Goal: Information Seeking & Learning: Learn about a topic

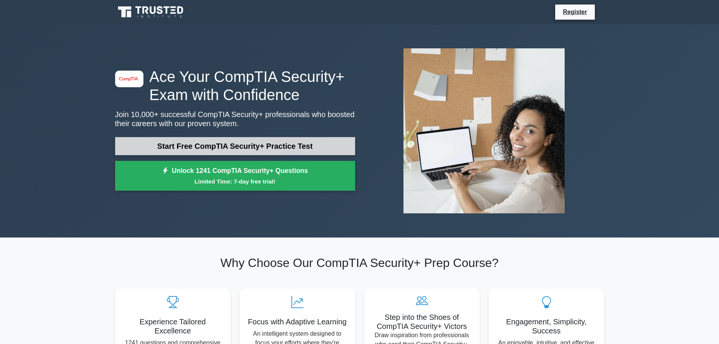
click at [201, 145] on link "Start Free CompTIA Security+ Practice Test" at bounding box center [235, 146] width 240 height 18
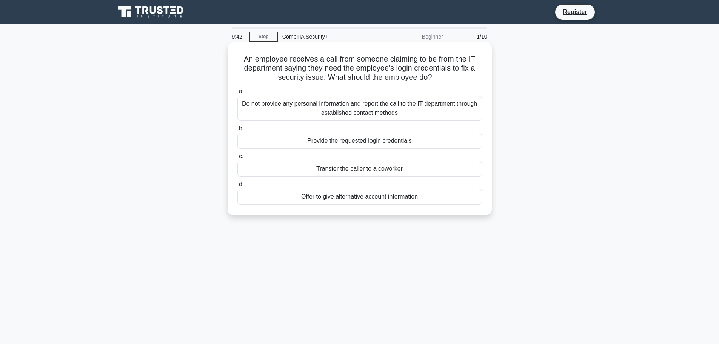
click at [314, 107] on div "Do not provide any personal information and report the call to the IT departmen…" at bounding box center [360, 108] width 245 height 25
click at [238, 94] on input "a. Do not provide any personal information and report the call to the IT depart…" at bounding box center [238, 91] width 0 height 5
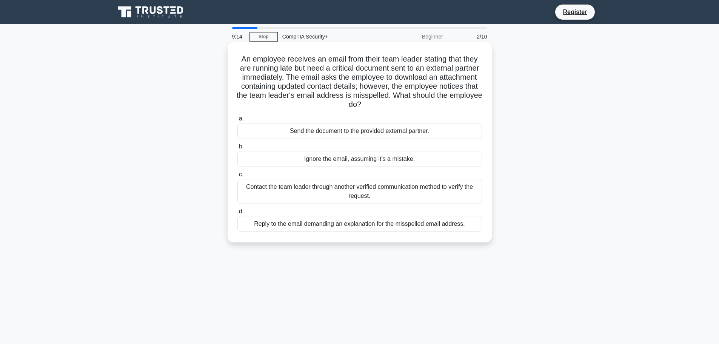
click at [365, 192] on div "Contact the team leader through another verified communication method to verify…" at bounding box center [360, 191] width 245 height 25
click at [238, 177] on input "c. Contact the team leader through another verified communication method to ver…" at bounding box center [238, 174] width 0 height 5
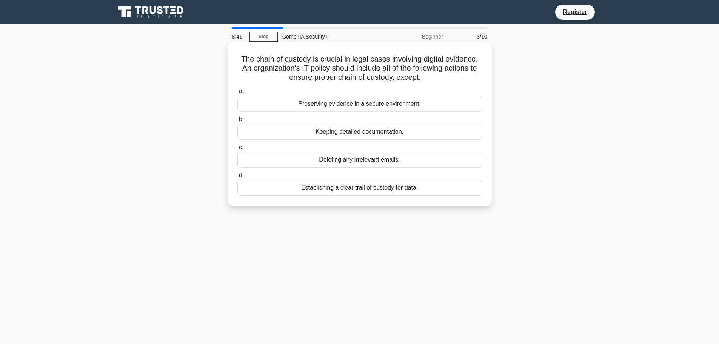
click at [356, 131] on div "Keeping detailed documentation." at bounding box center [360, 132] width 245 height 16
click at [238, 122] on input "b. Keeping detailed documentation." at bounding box center [238, 119] width 0 height 5
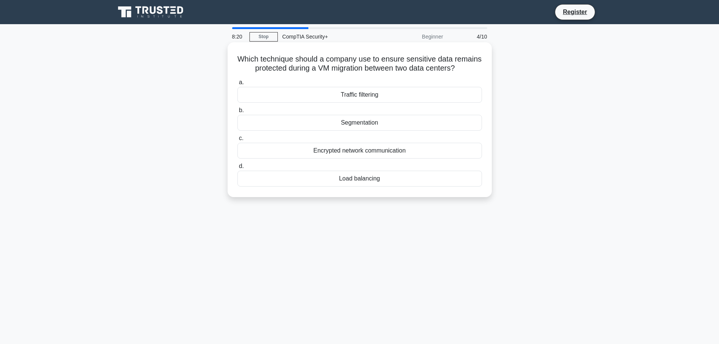
click at [361, 158] on div "Encrypted network communication" at bounding box center [360, 151] width 245 height 16
click at [238, 141] on input "c. Encrypted network communication" at bounding box center [238, 138] width 0 height 5
click at [361, 177] on div "Disconnect the infected computer from the network" at bounding box center [360, 179] width 245 height 16
click at [238, 169] on input "d. Disconnect the infected computer from the network" at bounding box center [238, 166] width 0 height 5
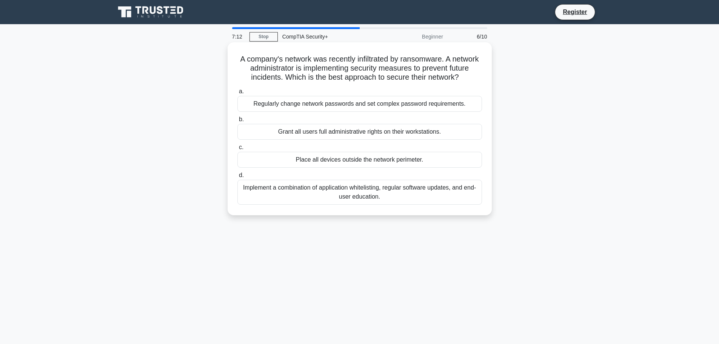
click at [362, 201] on div "Implement a combination of application whitelisting, regular software updates, …" at bounding box center [360, 192] width 245 height 25
click at [238, 178] on input "d. Implement a combination of application whitelisting, regular software update…" at bounding box center [238, 175] width 0 height 5
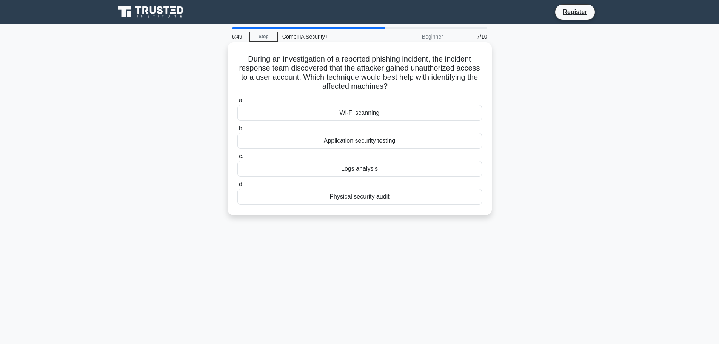
click at [365, 168] on div "Logs analysis" at bounding box center [360, 169] width 245 height 16
click at [238, 159] on input "c. Logs analysis" at bounding box center [238, 156] width 0 height 5
click at [351, 113] on div "Enable two-factor authentication" at bounding box center [360, 113] width 245 height 16
click at [238, 103] on input "a. Enable two-factor authentication" at bounding box center [238, 100] width 0 height 5
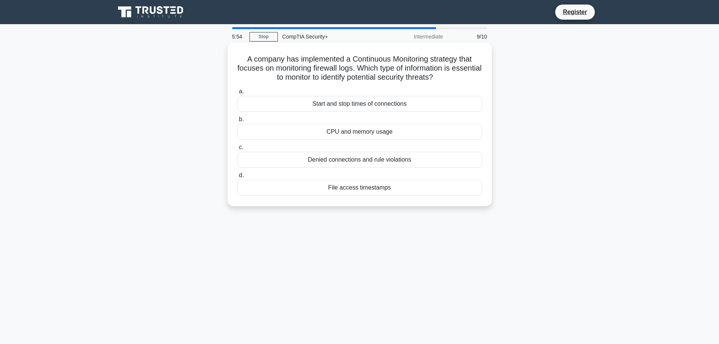
click at [366, 190] on div "File access timestamps" at bounding box center [360, 188] width 245 height 16
click at [238, 178] on input "d. File access timestamps" at bounding box center [238, 175] width 0 height 5
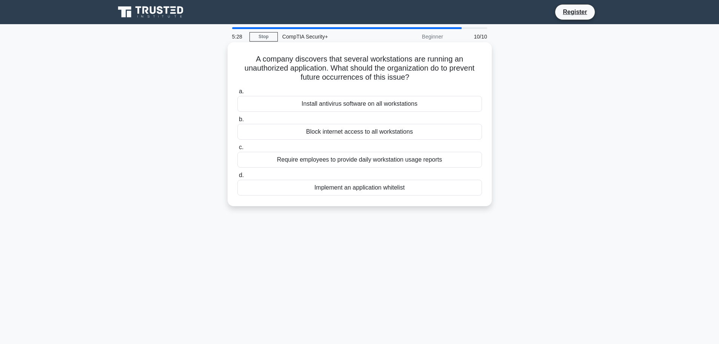
drag, startPoint x: 250, startPoint y: 61, endPoint x: 413, endPoint y: 76, distance: 164.2
click at [413, 76] on h5 "A company discovers that several workstations are running an unauthorized appli…" at bounding box center [360, 68] width 246 height 28
copy h5 "A company discovers that several workstations are running an unauthorized appli…"
drag, startPoint x: 425, startPoint y: 190, endPoint x: 313, endPoint y: 191, distance: 111.4
click at [313, 191] on div "Implement an application whitelist" at bounding box center [360, 188] width 245 height 16
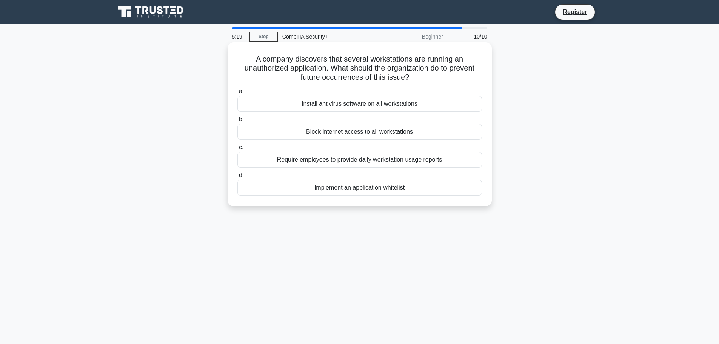
copy div "Implement an application whitelist"
click at [338, 191] on div "Implement an application whitelist" at bounding box center [360, 188] width 245 height 16
click at [238, 178] on input "d. Implement an application whitelist" at bounding box center [238, 175] width 0 height 5
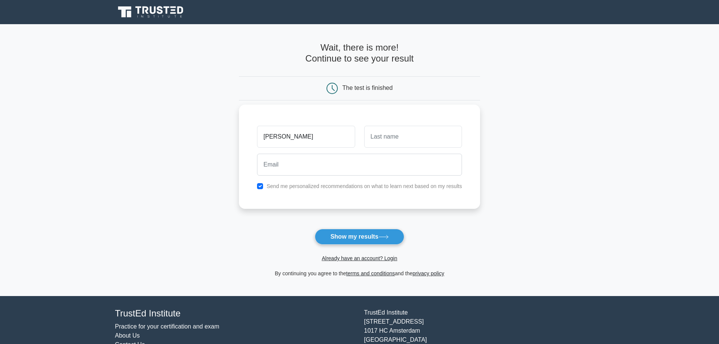
type input "Juan"
click at [405, 144] on input "text" at bounding box center [413, 137] width 98 height 22
type input "Asensio"
click at [320, 170] on input "email" at bounding box center [359, 165] width 205 height 22
type input "juanfasensio@gmail.com"
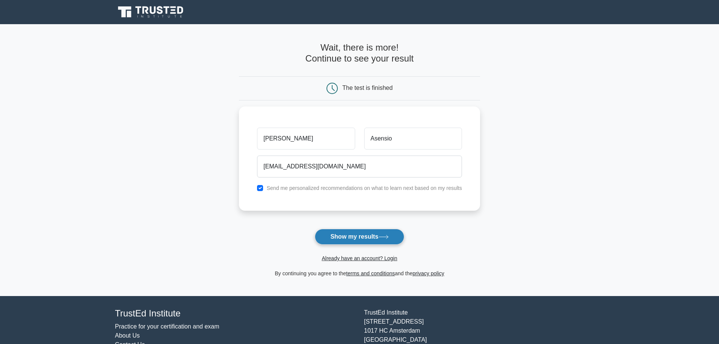
click at [358, 234] on button "Show my results" at bounding box center [359, 237] width 89 height 16
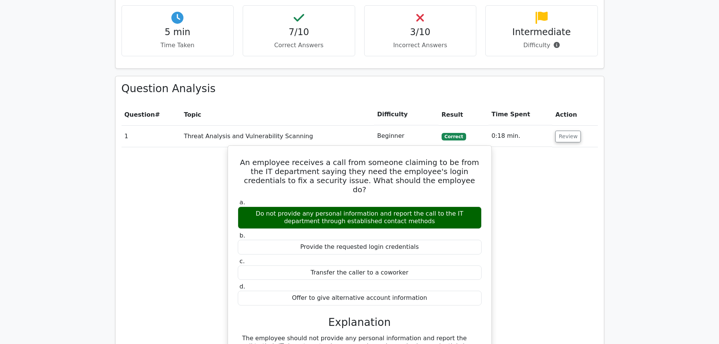
scroll to position [529, 0]
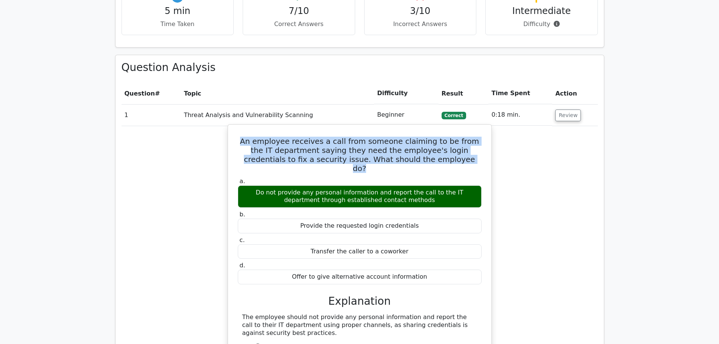
drag, startPoint x: 241, startPoint y: 125, endPoint x: 459, endPoint y: 141, distance: 218.8
click at [459, 141] on h5 "An employee receives a call from someone claiming to be from the IT department …" at bounding box center [359, 155] width 245 height 36
copy h5 "An employee receives a call from someone claiming to be from the IT department …"
drag, startPoint x: 410, startPoint y: 173, endPoint x: 245, endPoint y: 165, distance: 165.6
click at [245, 185] on div "Do not provide any personal information and report the call to the IT departmen…" at bounding box center [360, 196] width 244 height 23
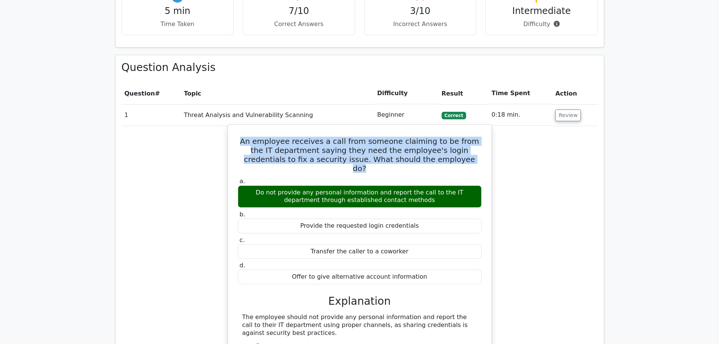
copy div "Do not provide any personal information and report the call to the IT departmen…"
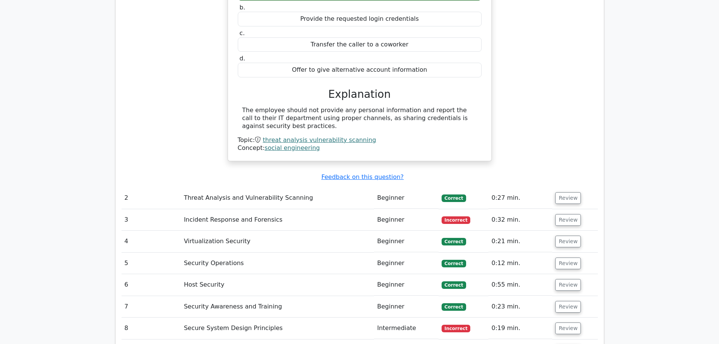
scroll to position [755, 0]
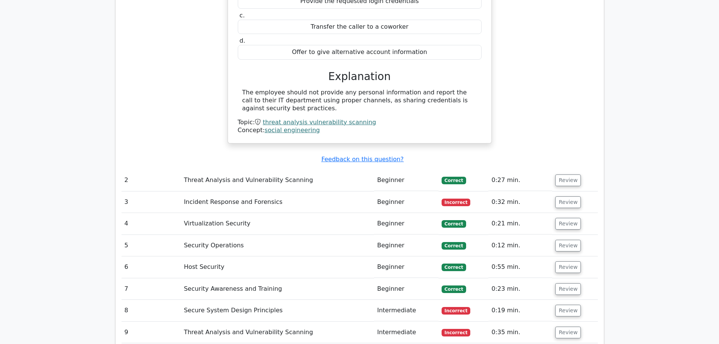
click at [206, 170] on td "Threat Analysis and Vulnerability Scanning" at bounding box center [277, 181] width 193 height 22
click at [559, 174] on button "Review" at bounding box center [568, 180] width 26 height 12
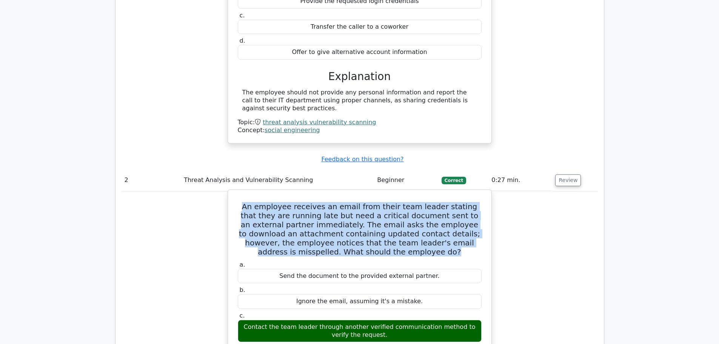
drag, startPoint x: 238, startPoint y: 182, endPoint x: 417, endPoint y: 224, distance: 184.2
click at [417, 224] on h5 "An employee receives an email from their team leader stating that they are runn…" at bounding box center [359, 229] width 245 height 54
copy h5 "An employee receives an email from their team leader stating that they are runn…"
drag, startPoint x: 382, startPoint y: 310, endPoint x: 237, endPoint y: 294, distance: 145.9
click at [237, 312] on div "c. Contact the team leader through another verified communication method to ver…" at bounding box center [359, 327] width 253 height 30
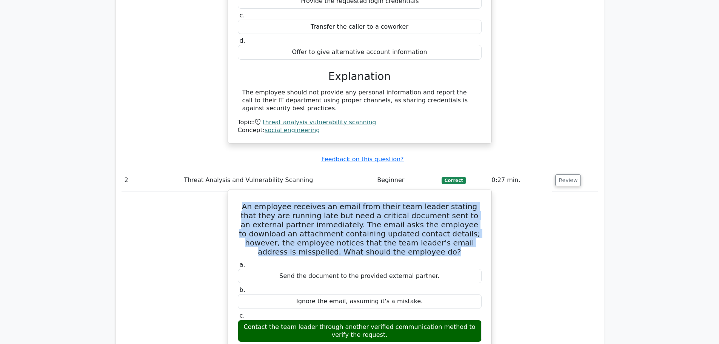
copy div "Contact the team leader through another verified communication method to verify…"
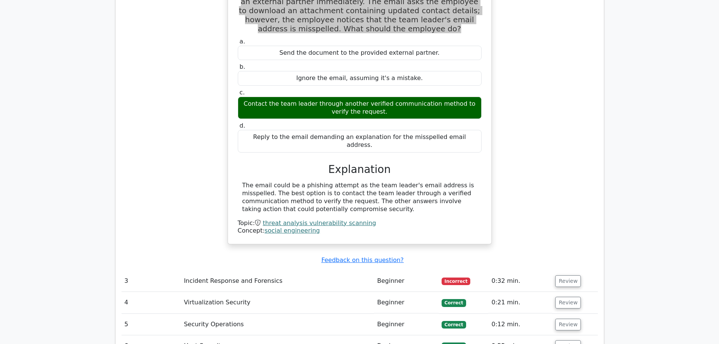
scroll to position [982, 0]
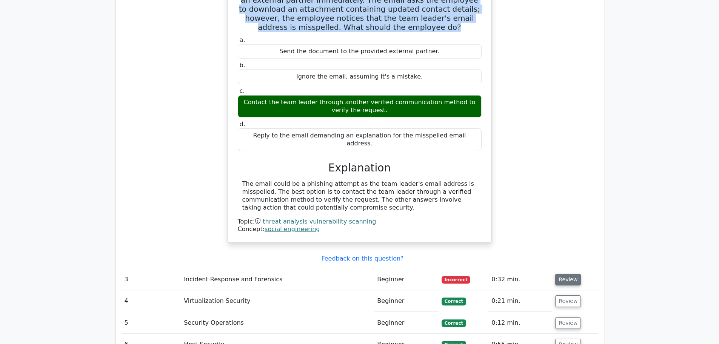
click at [564, 274] on button "Review" at bounding box center [568, 280] width 26 height 12
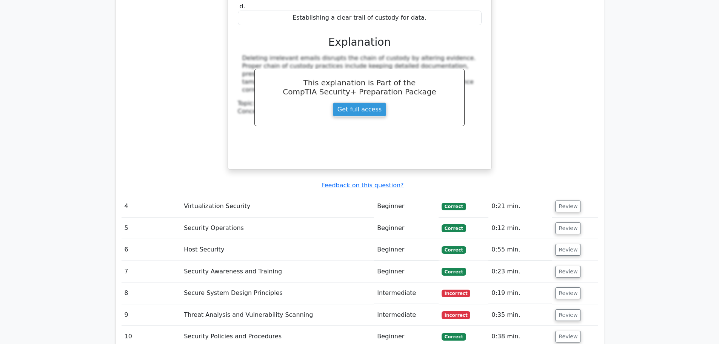
scroll to position [1397, 0]
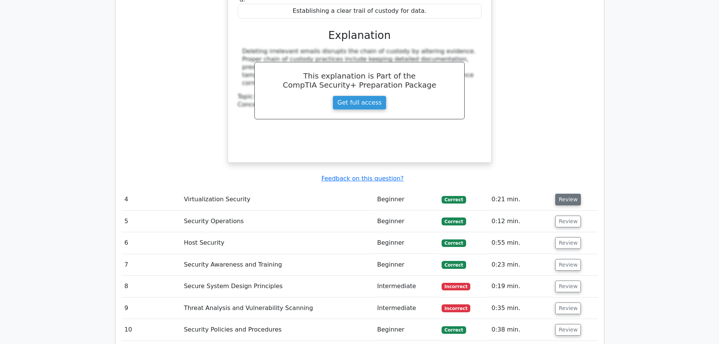
click at [569, 194] on button "Review" at bounding box center [568, 200] width 26 height 12
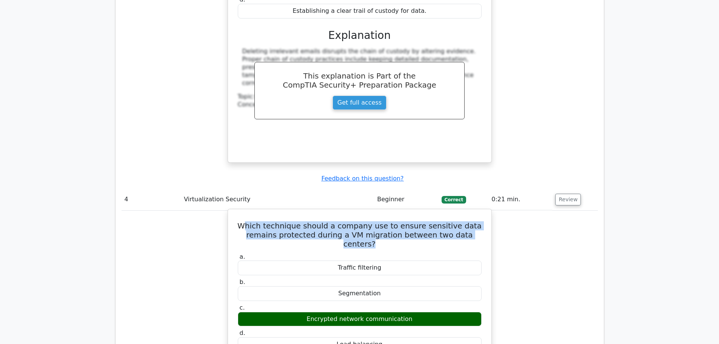
drag, startPoint x: 254, startPoint y: 190, endPoint x: 490, endPoint y: 197, distance: 235.7
copy h5 "hich technique should a company use to ensure sensitive data remains protected …"
drag, startPoint x: 415, startPoint y: 272, endPoint x: 309, endPoint y: 275, distance: 106.5
click at [309, 312] on div "Encrypted network communication" at bounding box center [360, 319] width 244 height 15
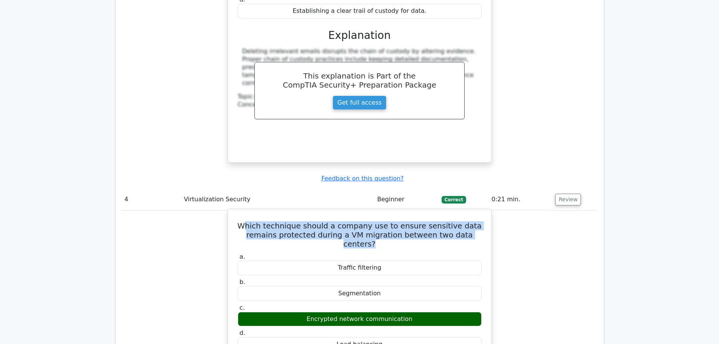
copy div "Encrypted network communication"
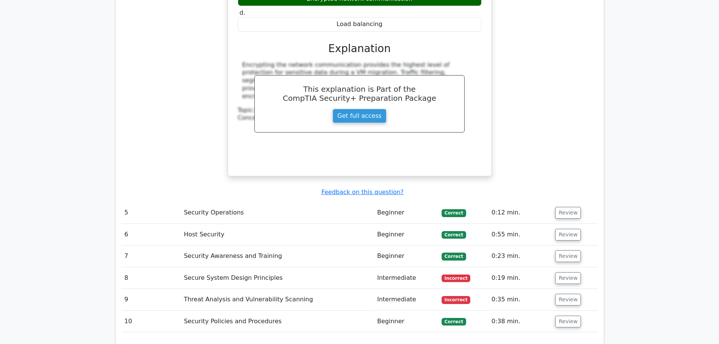
scroll to position [1737, 0]
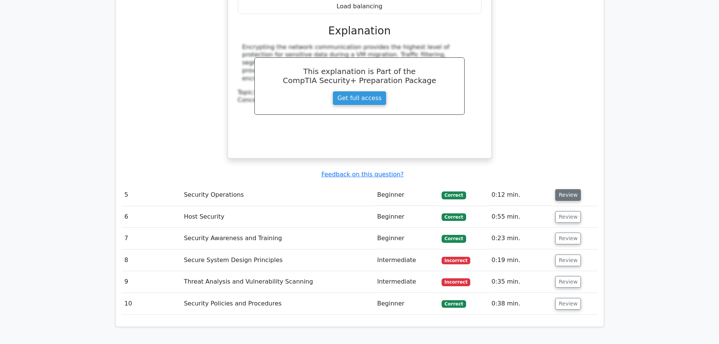
click at [570, 189] on button "Review" at bounding box center [568, 195] width 26 height 12
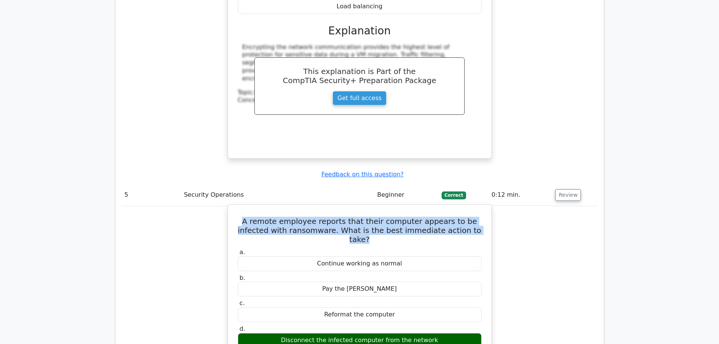
drag, startPoint x: 467, startPoint y: 185, endPoint x: 232, endPoint y: 180, distance: 235.3
click at [232, 208] on div "A remote employee reports that their computer appears to be infected with ranso…" at bounding box center [360, 318] width 258 height 221
copy h5 "A remote employee reports that their computer appears to be infected with ranso…"
drag, startPoint x: 444, startPoint y: 288, endPoint x: 284, endPoint y: 286, distance: 159.4
click at [284, 333] on div "Disconnect the infected computer from the network" at bounding box center [360, 340] width 244 height 15
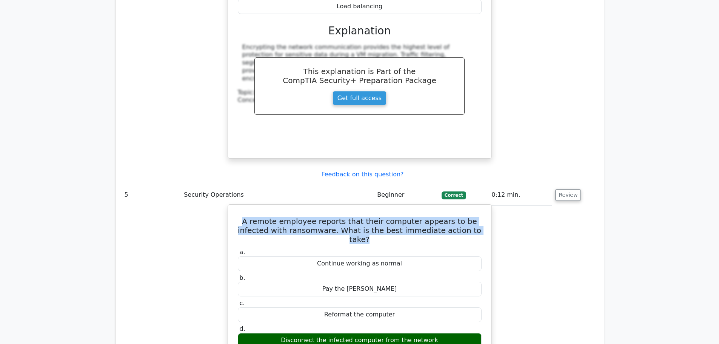
copy div "Disconnect the infected computer from the network"
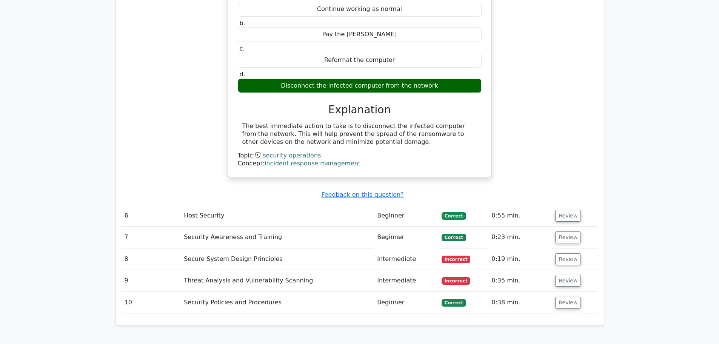
scroll to position [2001, 0]
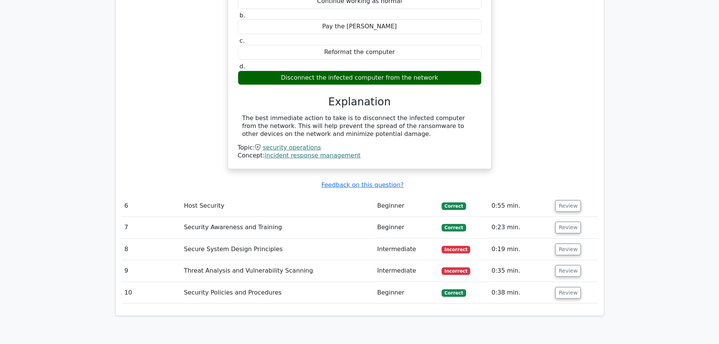
click at [453, 202] on span "Correct" at bounding box center [454, 206] width 25 height 8
click at [569, 200] on button "Review" at bounding box center [568, 206] width 26 height 12
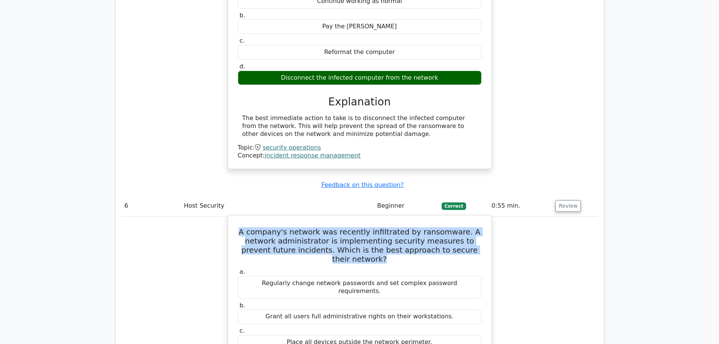
drag, startPoint x: 249, startPoint y: 178, endPoint x: 480, endPoint y: 201, distance: 232.2
click at [480, 227] on h5 "A company's network was recently infiltrated by ransomware. A network administr…" at bounding box center [359, 245] width 245 height 36
copy h5 "A company's network was recently infiltrated by ransomware. A network administr…"
drag, startPoint x: 391, startPoint y: 305, endPoint x: 228, endPoint y: 299, distance: 162.8
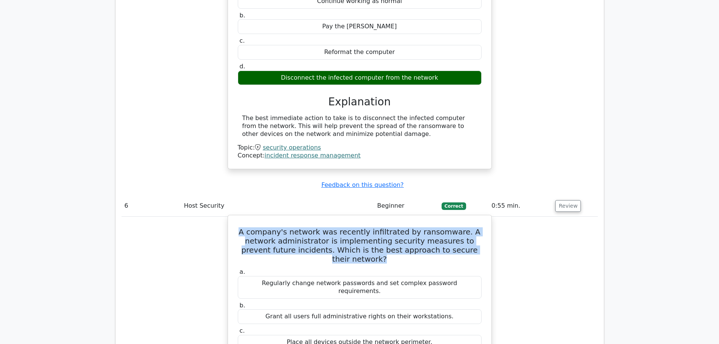
copy div "Implement a combination of application whitelisting, regular software updates, …"
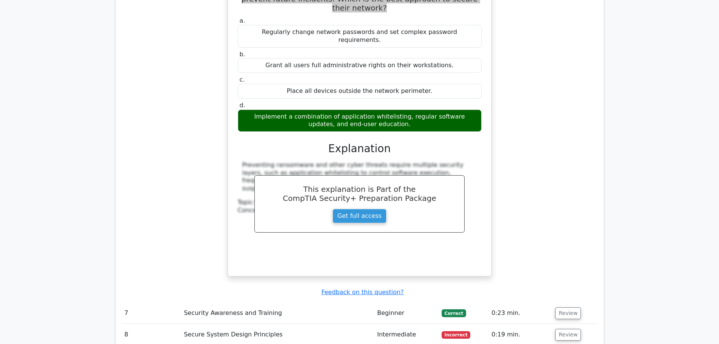
scroll to position [2266, 0]
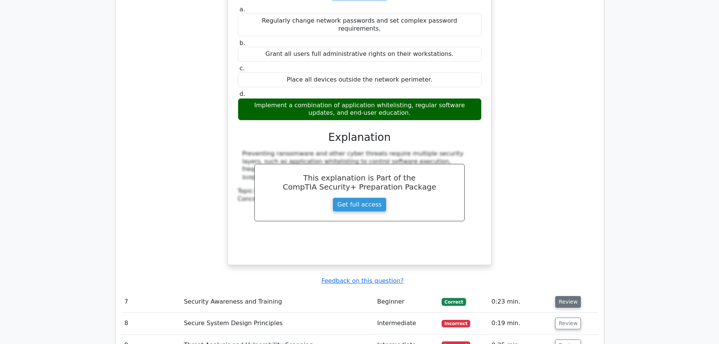
click at [568, 296] on button "Review" at bounding box center [568, 302] width 26 height 12
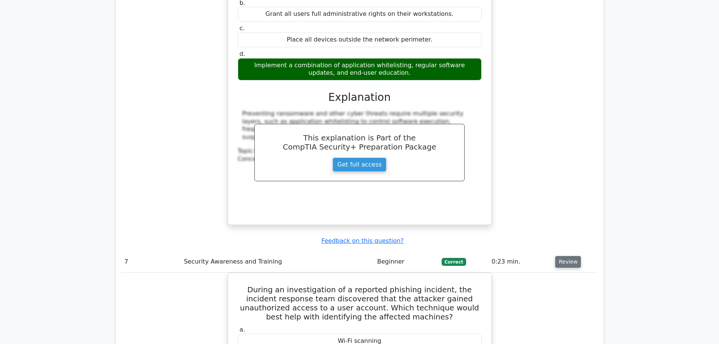
scroll to position [2341, 0]
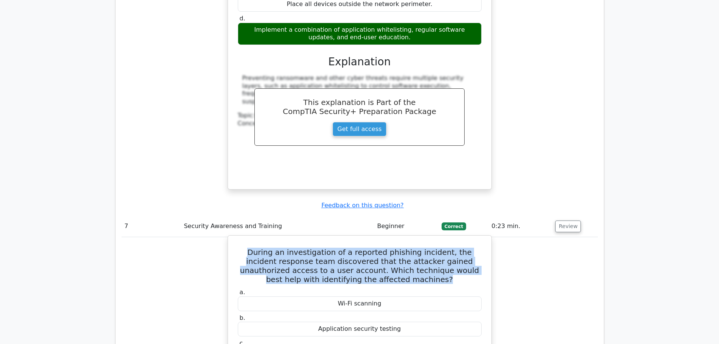
drag, startPoint x: 244, startPoint y: 184, endPoint x: 435, endPoint y: 207, distance: 192.9
click at [435, 248] on h5 "During an investigation of a reported phishing incident, the incident response …" at bounding box center [359, 266] width 245 height 36
drag, startPoint x: 379, startPoint y: 283, endPoint x: 339, endPoint y: 284, distance: 40.0
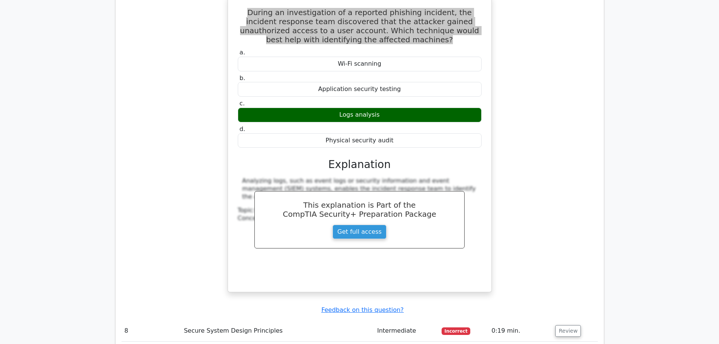
scroll to position [2605, 0]
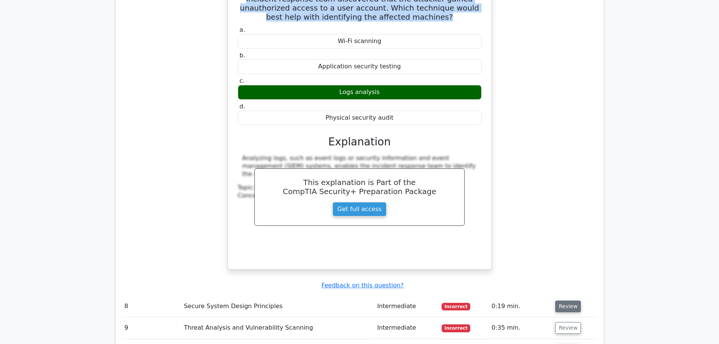
click at [574, 301] on button "Review" at bounding box center [568, 307] width 26 height 12
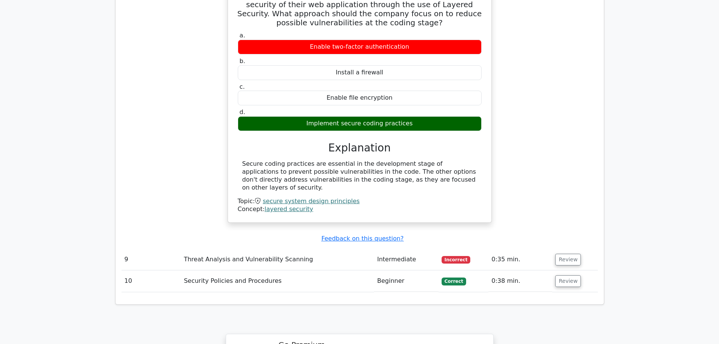
scroll to position [2945, 0]
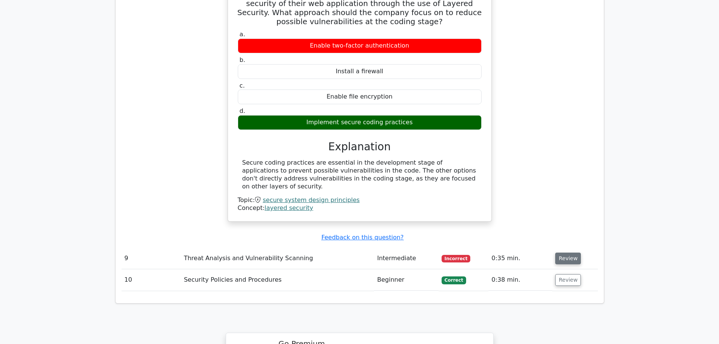
click at [568, 253] on button "Review" at bounding box center [568, 259] width 26 height 12
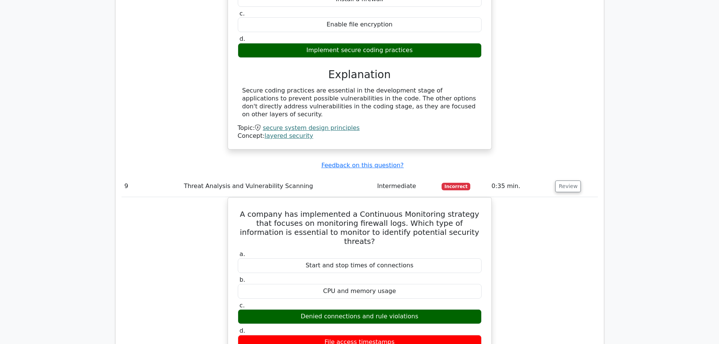
scroll to position [3021, 0]
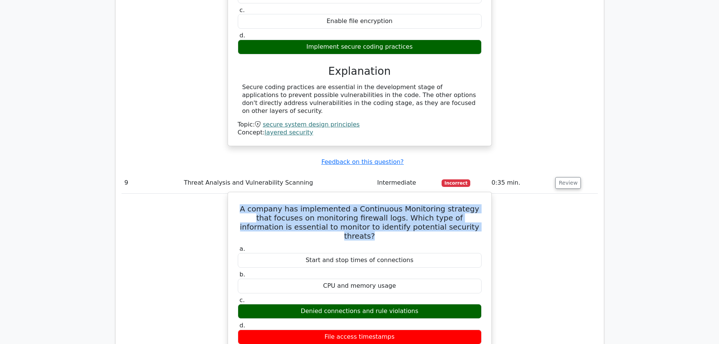
drag, startPoint x: 242, startPoint y: 133, endPoint x: 466, endPoint y: 154, distance: 225.0
click at [466, 195] on div "A company has implemented a Continuous Monitoring strategy that focuses on moni…" at bounding box center [360, 340] width 258 height 290
drag, startPoint x: 409, startPoint y: 221, endPoint x: 339, endPoint y: 226, distance: 70.4
click at [339, 304] on div "Denied connections and rule violations" at bounding box center [360, 311] width 244 height 15
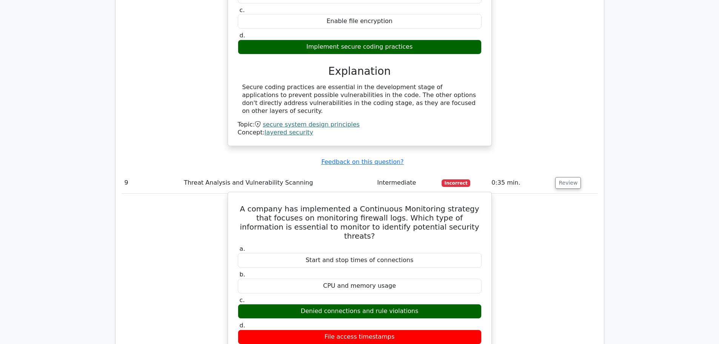
click at [416, 304] on div "Denied connections and rule violations" at bounding box center [360, 311] width 244 height 15
drag, startPoint x: 416, startPoint y: 224, endPoint x: 305, endPoint y: 225, distance: 110.6
click at [305, 304] on div "Denied connections and rule violations" at bounding box center [360, 311] width 244 height 15
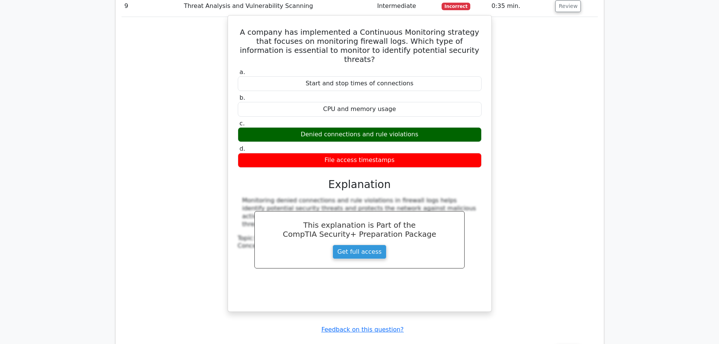
scroll to position [3210, 0]
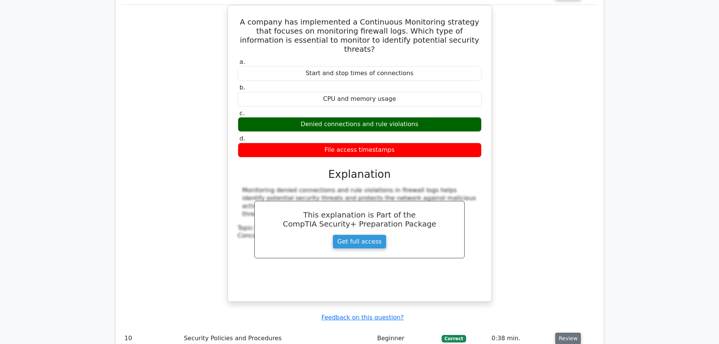
click at [571, 333] on button "Review" at bounding box center [568, 339] width 26 height 12
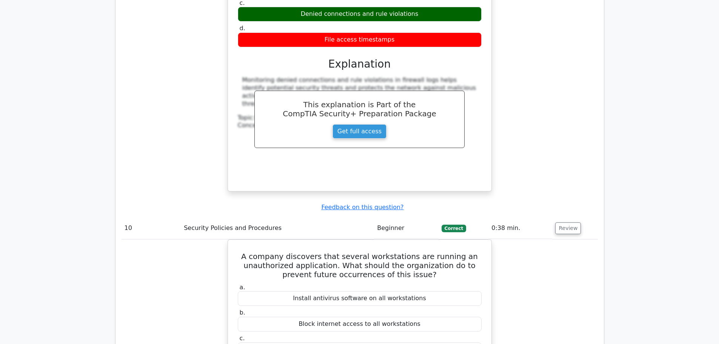
scroll to position [3323, 0]
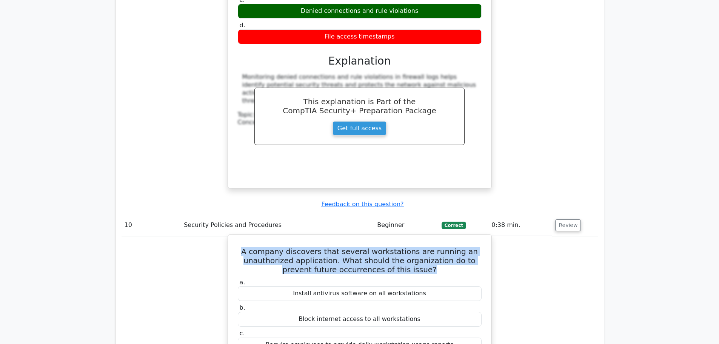
drag, startPoint x: 415, startPoint y: 181, endPoint x: 244, endPoint y: 165, distance: 171.8
click at [244, 247] on h5 "A company discovers that several workstations are running an unauthorized appli…" at bounding box center [359, 260] width 245 height 27
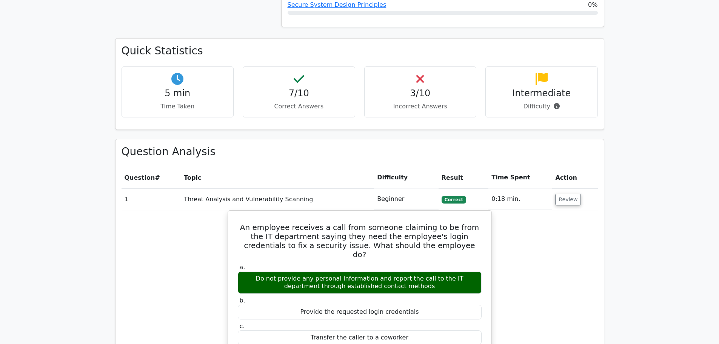
scroll to position [453, 0]
